Goal: Navigation & Orientation: Find specific page/section

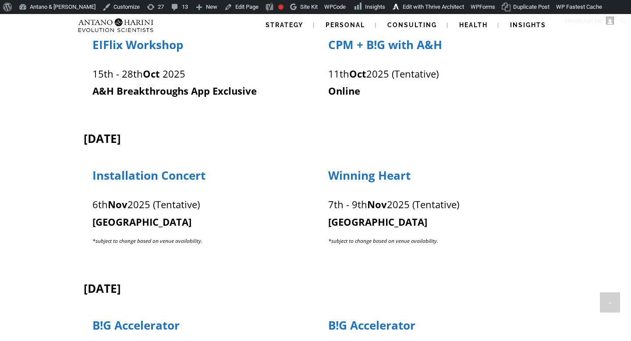
scroll to position [644, 0]
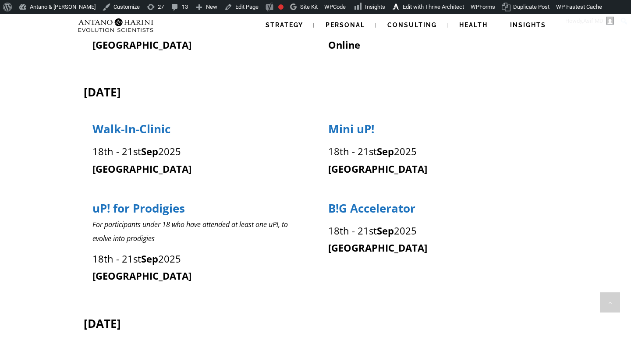
scroll to position [329, 0]
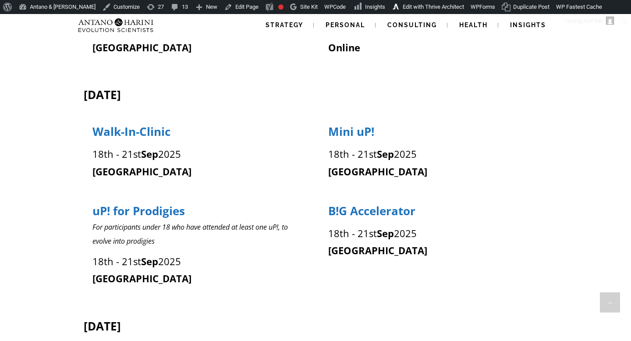
click at [396, 242] on p "[GEOGRAPHIC_DATA]" at bounding box center [433, 251] width 211 height 18
